Goal: Transaction & Acquisition: Book appointment/travel/reservation

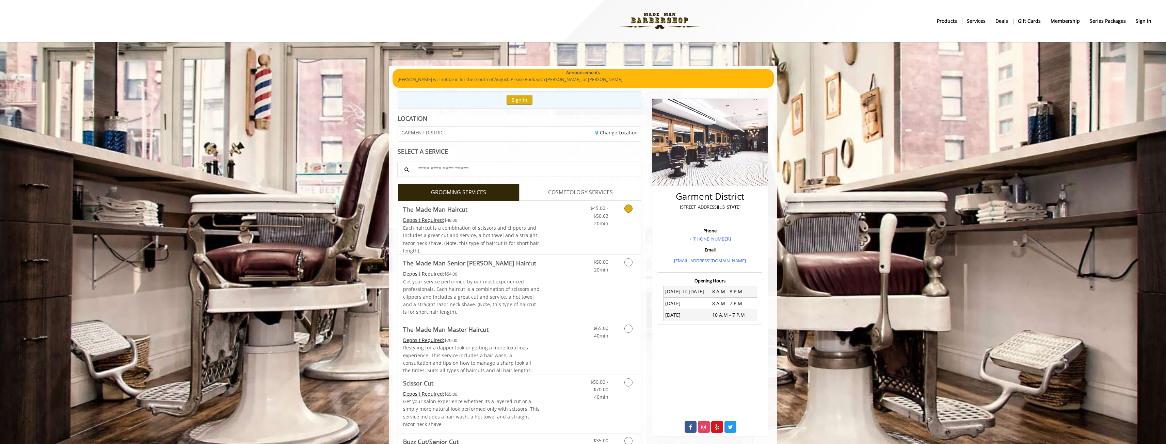
click at [558, 239] on link "Discounted Price" at bounding box center [560, 227] width 41 height 53
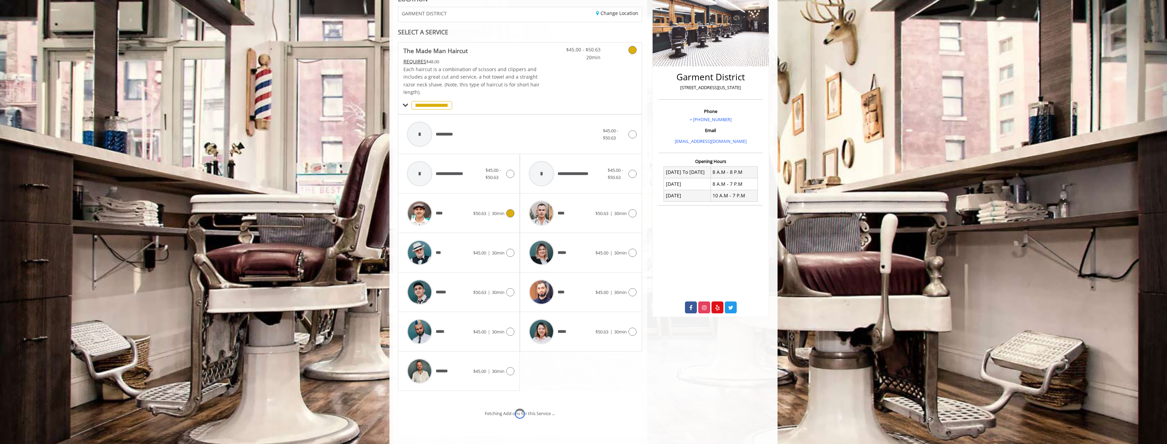
scroll to position [167, 0]
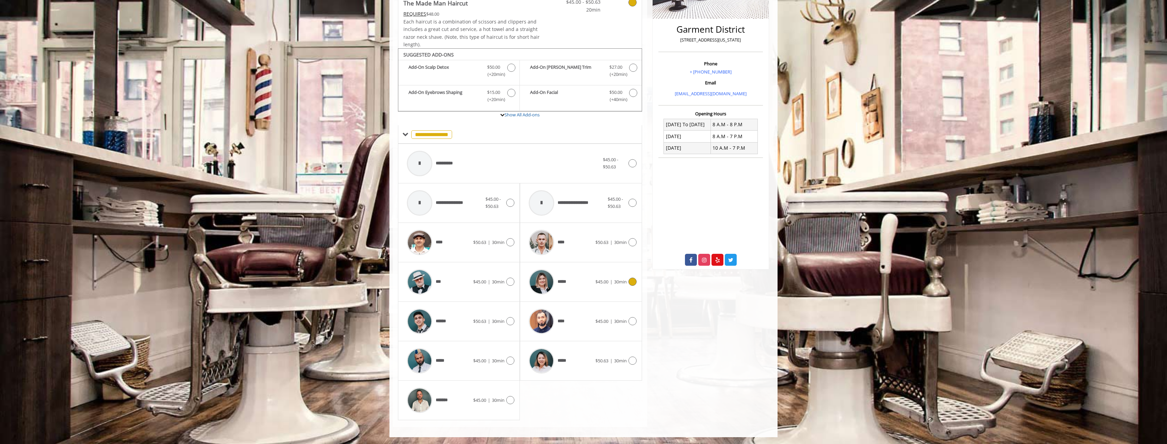
click at [537, 277] on img at bounding box center [542, 282] width 26 height 26
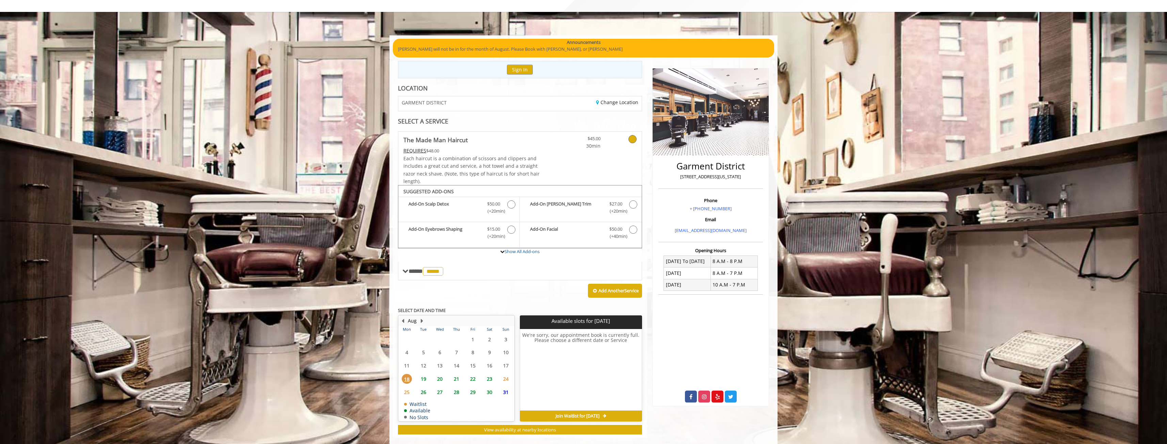
scroll to position [41, 0]
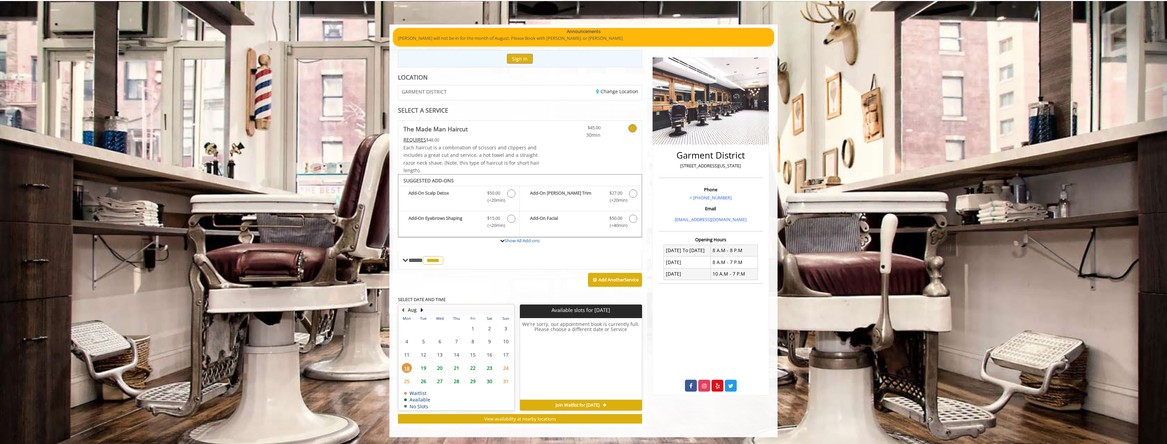
click at [422, 370] on span "19" at bounding box center [423, 368] width 10 height 10
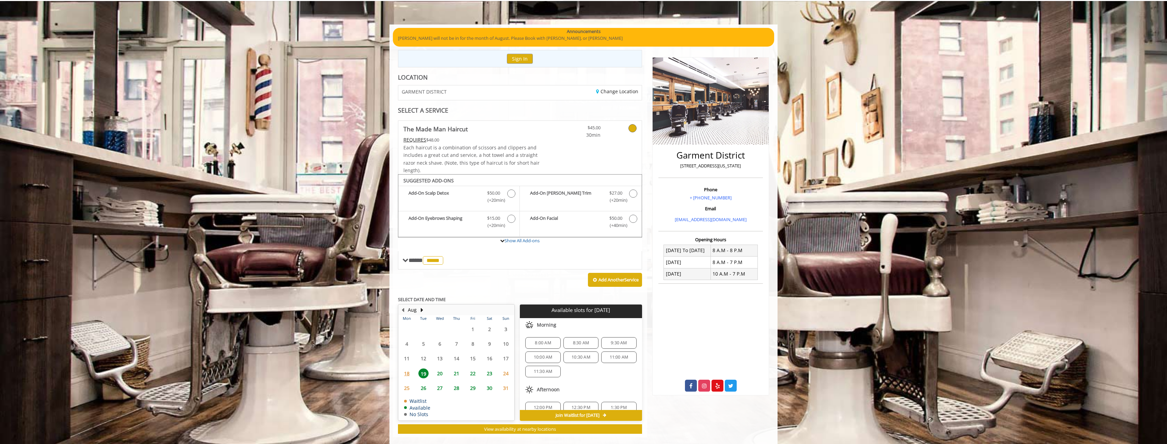
scroll to position [51, 0]
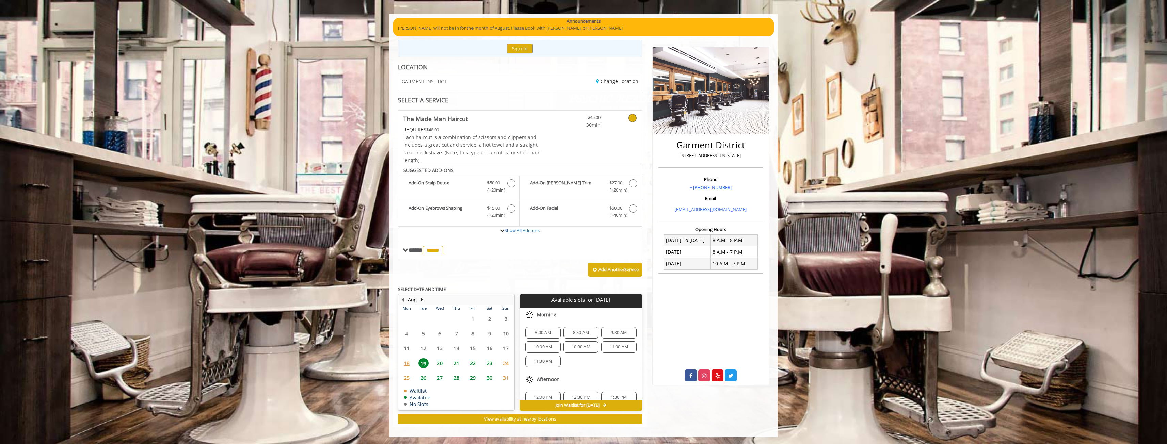
click at [569, 333] on span "8:30 AM" at bounding box center [581, 332] width 29 height 5
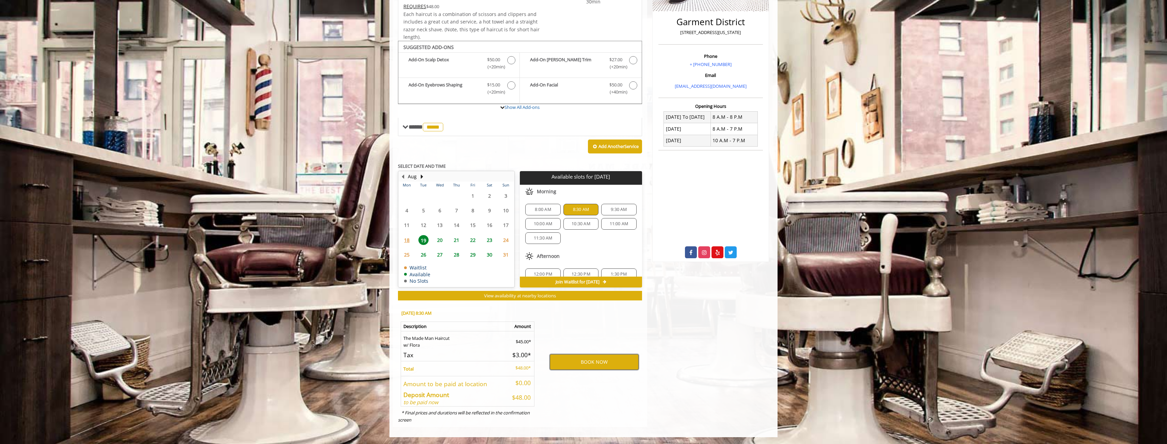
click at [560, 361] on button "BOOK NOW" at bounding box center [594, 362] width 89 height 16
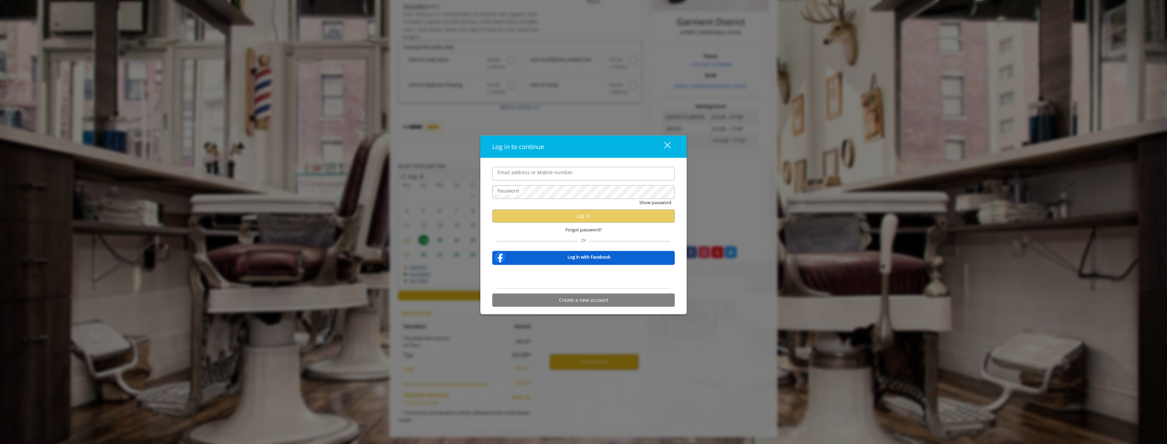
click at [574, 180] on input "Email address or Mobile number" at bounding box center [583, 174] width 182 height 14
type input "**********"
click at [639, 199] on button "Show password" at bounding box center [655, 202] width 32 height 7
click at [585, 217] on button "Log in" at bounding box center [583, 215] width 182 height 13
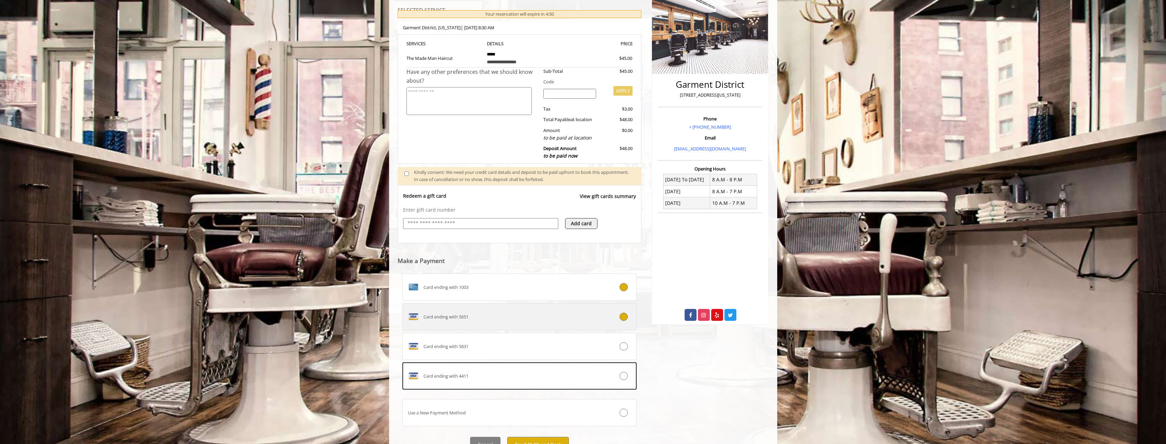
scroll to position [142, 0]
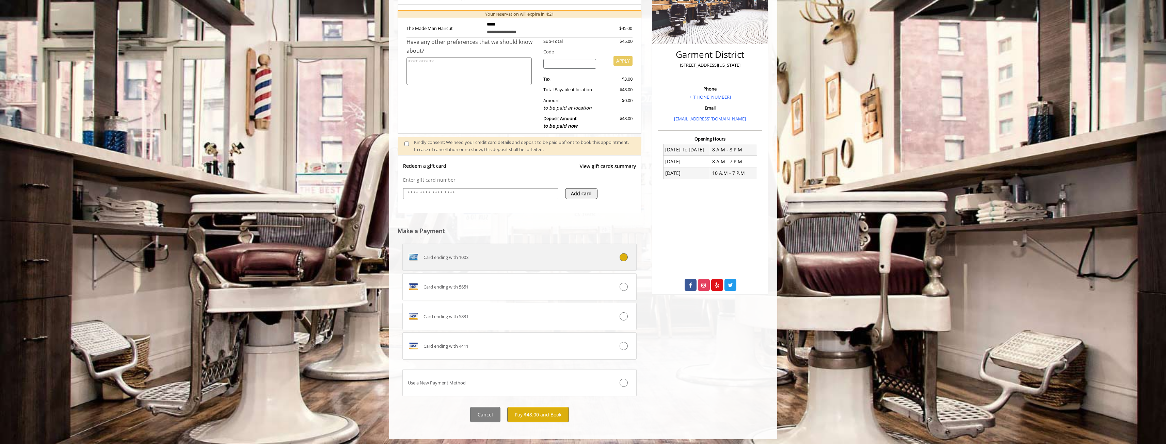
click at [513, 264] on label "Card ending with 1003" at bounding box center [519, 257] width 235 height 27
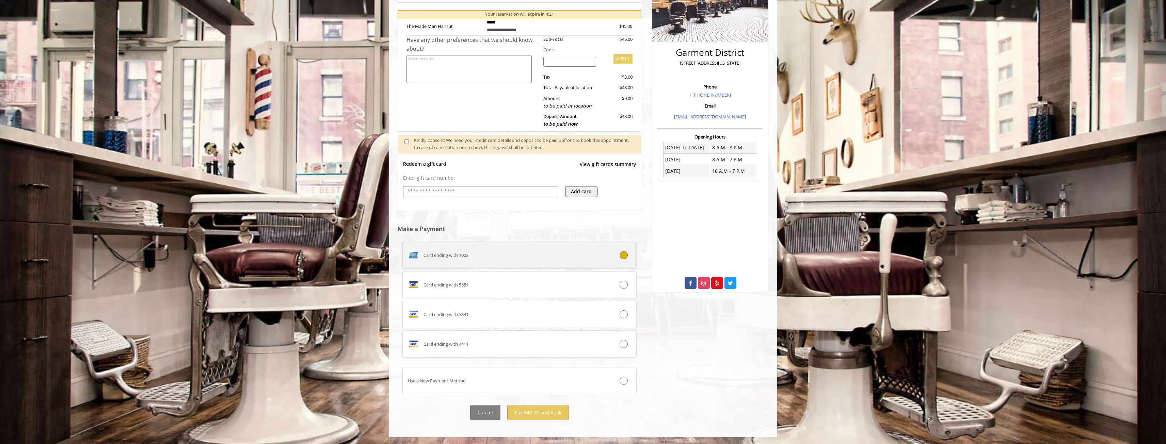
click at [527, 246] on label "Card ending with 1003" at bounding box center [519, 255] width 235 height 27
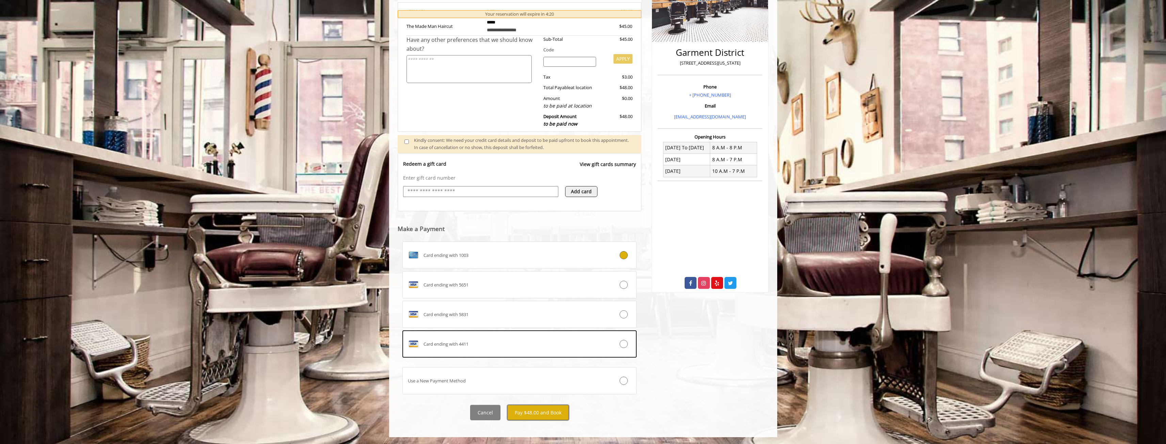
drag, startPoint x: 542, startPoint y: 412, endPoint x: 545, endPoint y: 409, distance: 4.8
click at [542, 412] on button "Pay $48.00 and Book" at bounding box center [538, 412] width 62 height 15
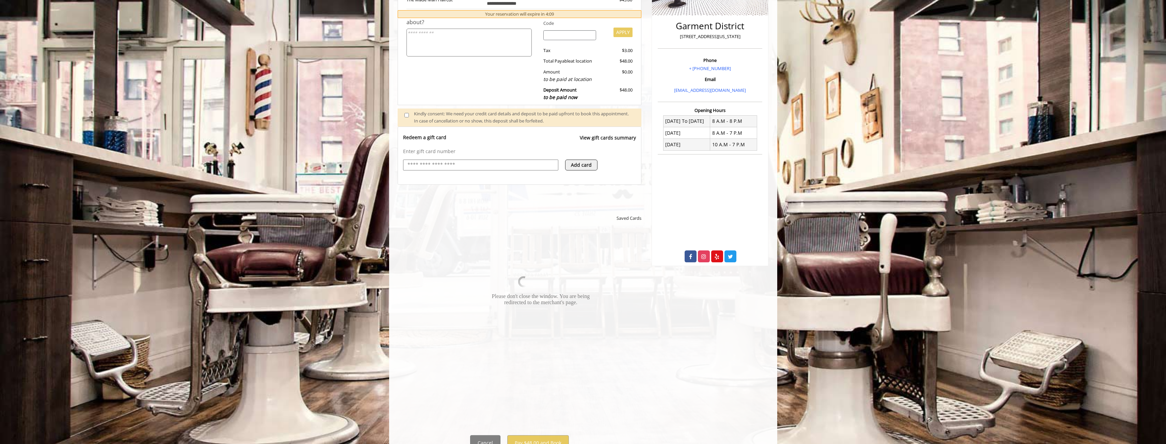
scroll to position [178, 0]
